Goal: Download file/media

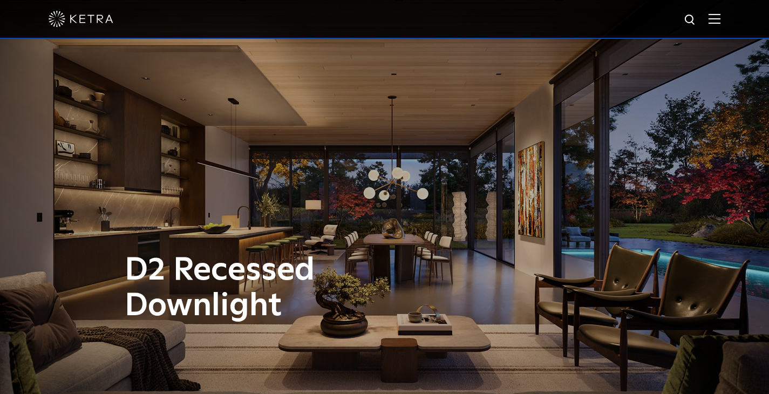
click at [713, 20] on div at bounding box center [385, 19] width 672 height 38
click at [718, 20] on img at bounding box center [715, 18] width 12 height 10
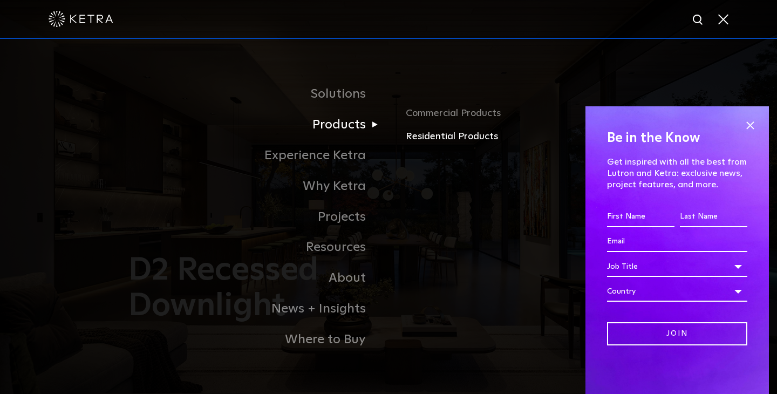
click at [421, 132] on link "Residential Products" at bounding box center [532, 137] width 253 height 16
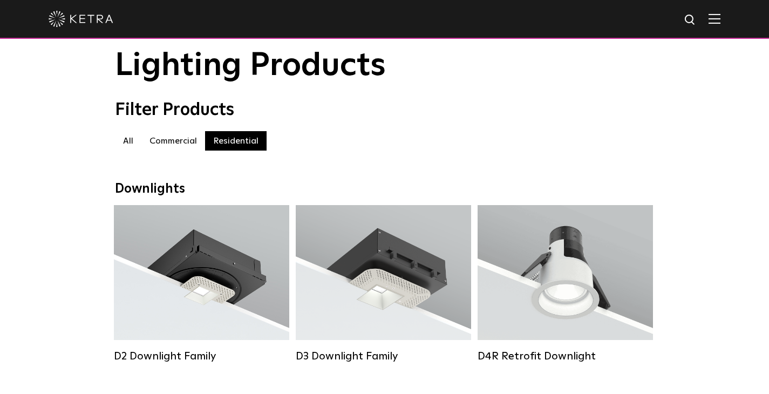
scroll to position [180, 0]
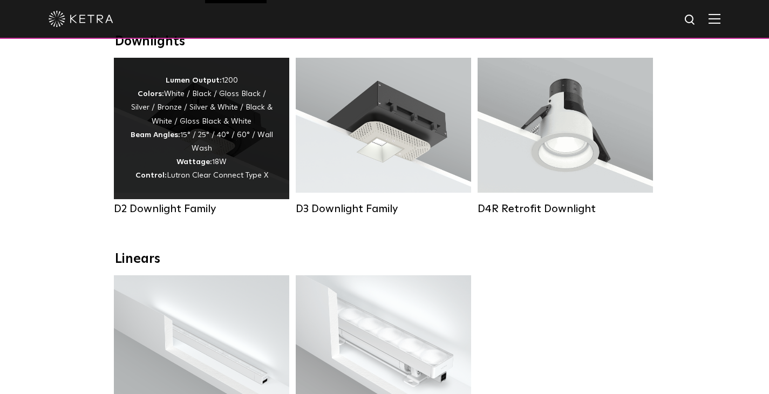
click at [212, 107] on div "Lumen Output: 1200 Colors: White / Black / Gloss Black / Silver / Bronze / Silv…" at bounding box center [201, 128] width 143 height 109
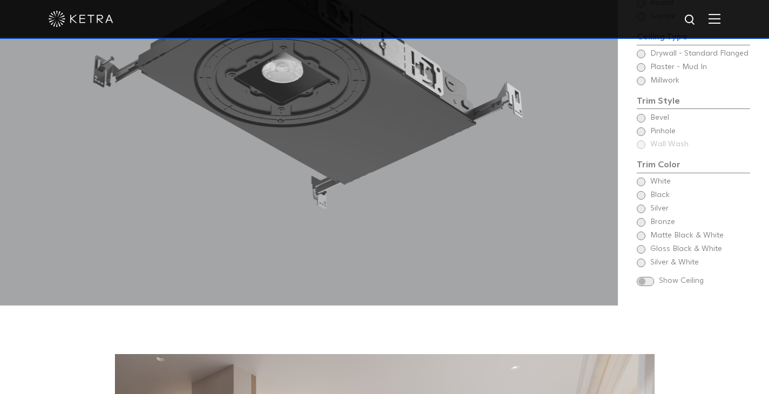
scroll to position [1072, 0]
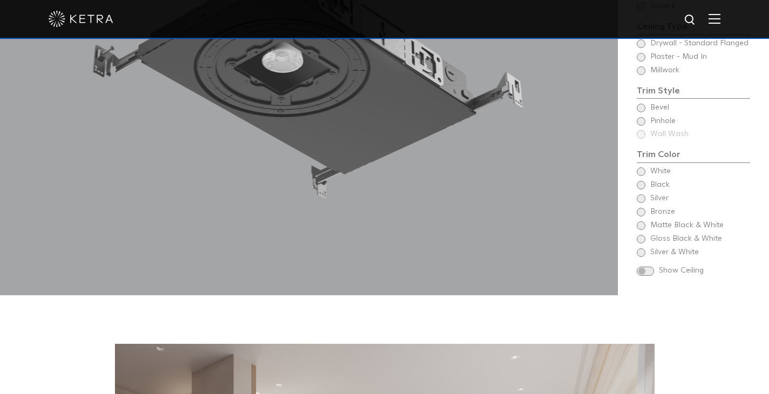
click at [640, 170] on div "Begin Choose Aperture Shape Fixed Downlight Choose Aperture Shape Adjustable Do…" at bounding box center [693, 93] width 113 height 374
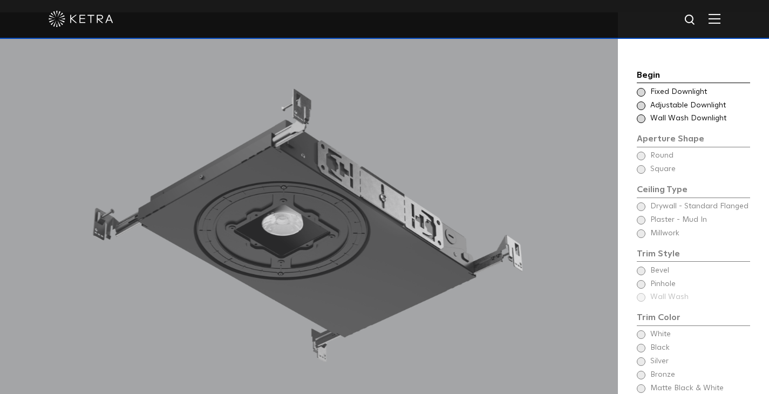
scroll to position [880, 0]
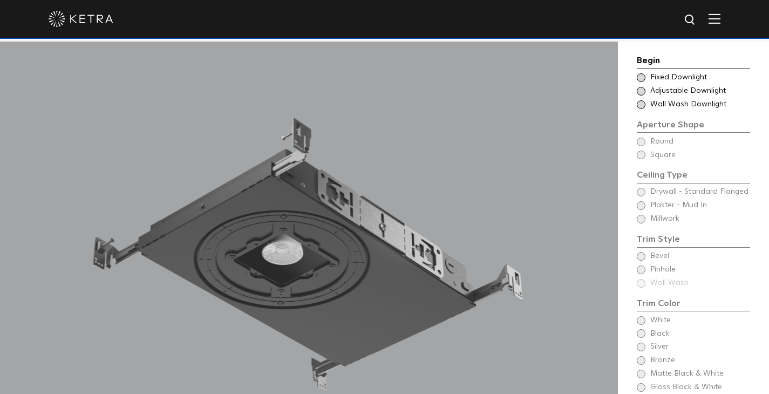
click at [641, 91] on span at bounding box center [641, 91] width 9 height 9
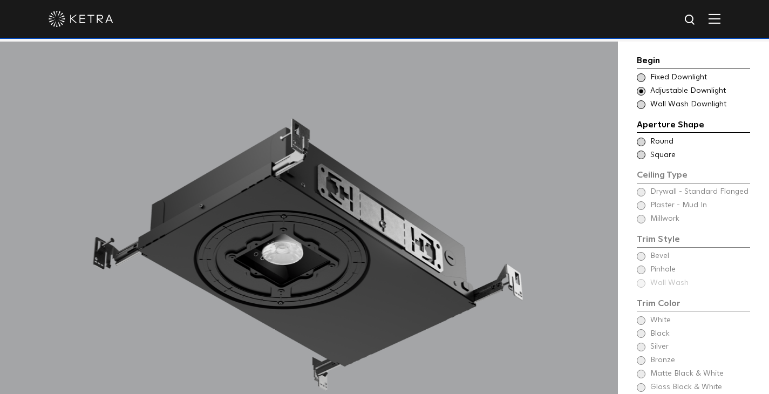
click at [641, 154] on span at bounding box center [641, 155] width 9 height 9
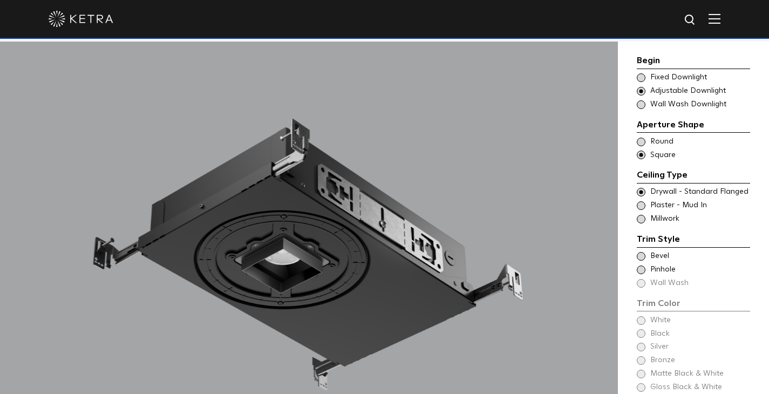
click at [643, 267] on span at bounding box center [641, 270] width 9 height 9
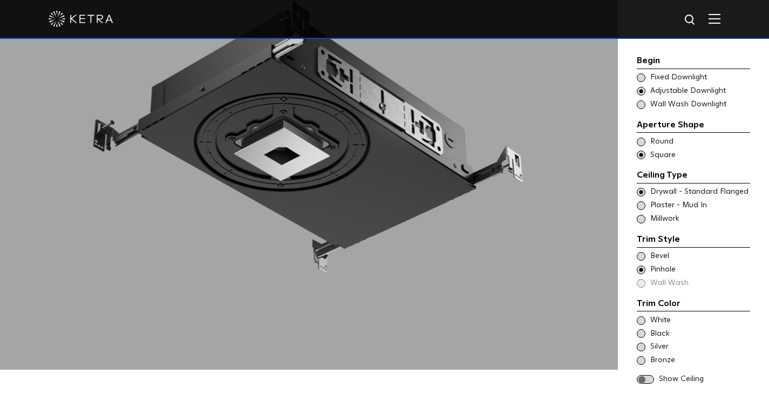
scroll to position [1023, 0]
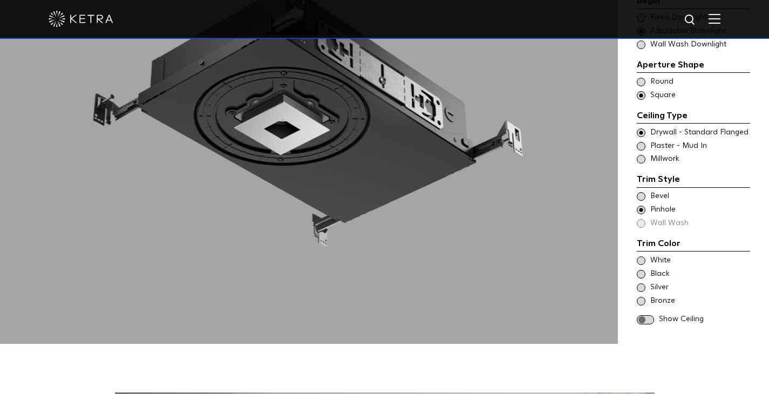
click at [643, 270] on span at bounding box center [641, 274] width 9 height 9
click at [648, 315] on span at bounding box center [645, 319] width 17 height 9
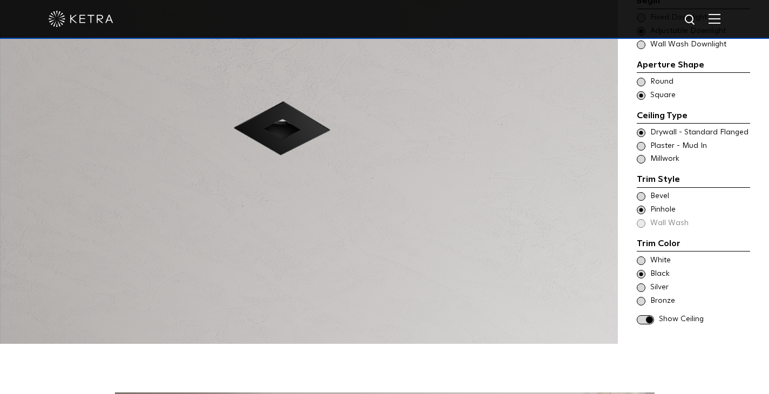
click at [640, 315] on span at bounding box center [645, 319] width 17 height 9
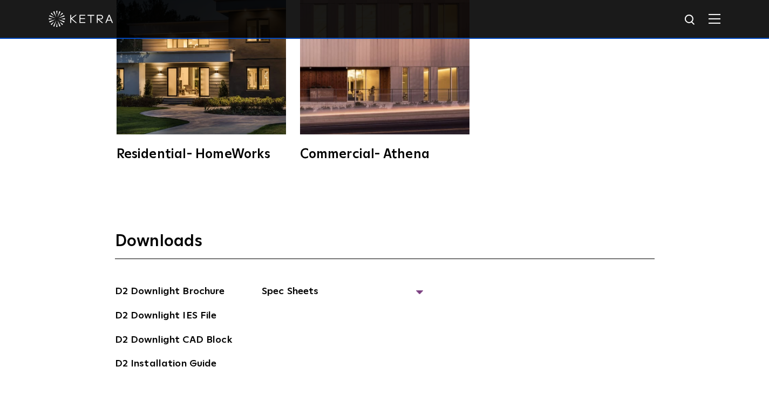
scroll to position [2879, 0]
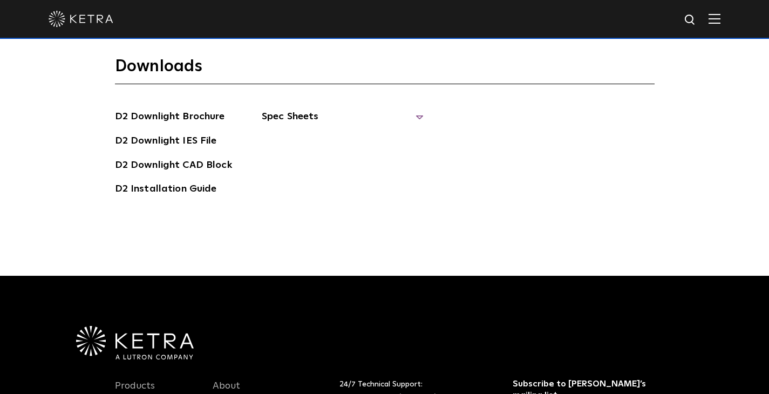
click at [279, 109] on span "Spec Sheets" at bounding box center [343, 121] width 162 height 24
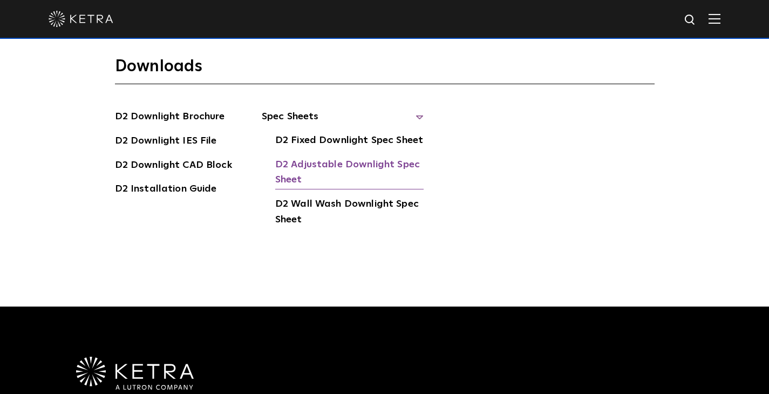
click at [316, 157] on link "D2 Adjustable Downlight Spec Sheet" at bounding box center [349, 173] width 148 height 33
